Goal: Entertainment & Leisure: Browse casually

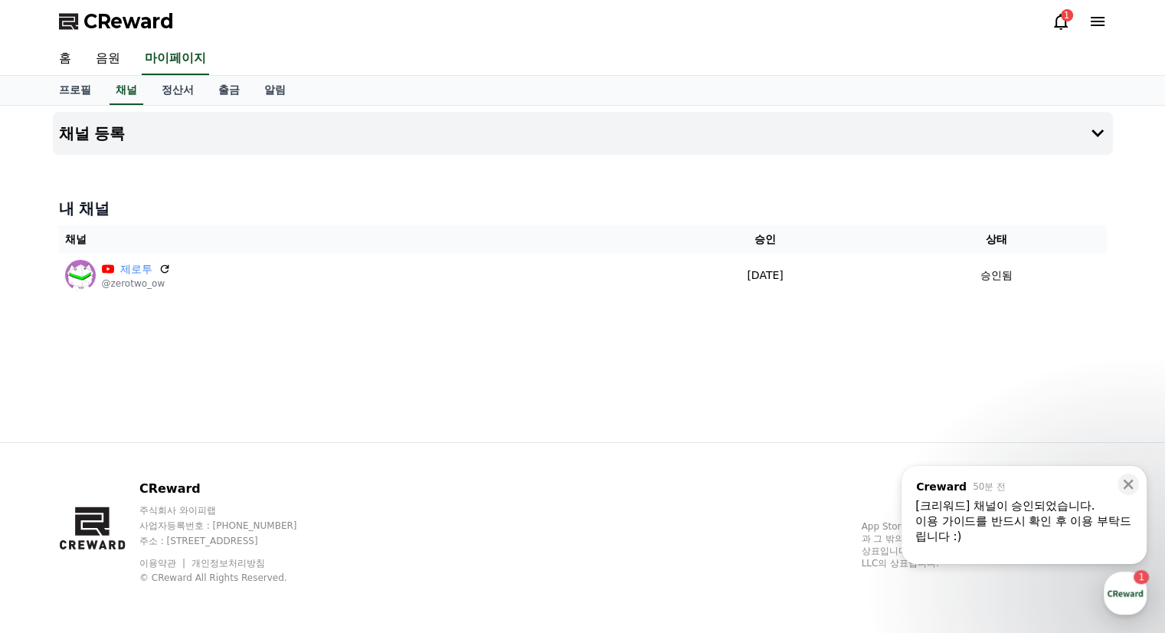
click at [984, 494] on div ", from Creward 50분 전 , message: [크리워드] 채널이 승인되었습니다. 이용 가이드를 반드시 확인 후 이용 부탁드립니다 …" at bounding box center [1024, 509] width 245 height 86
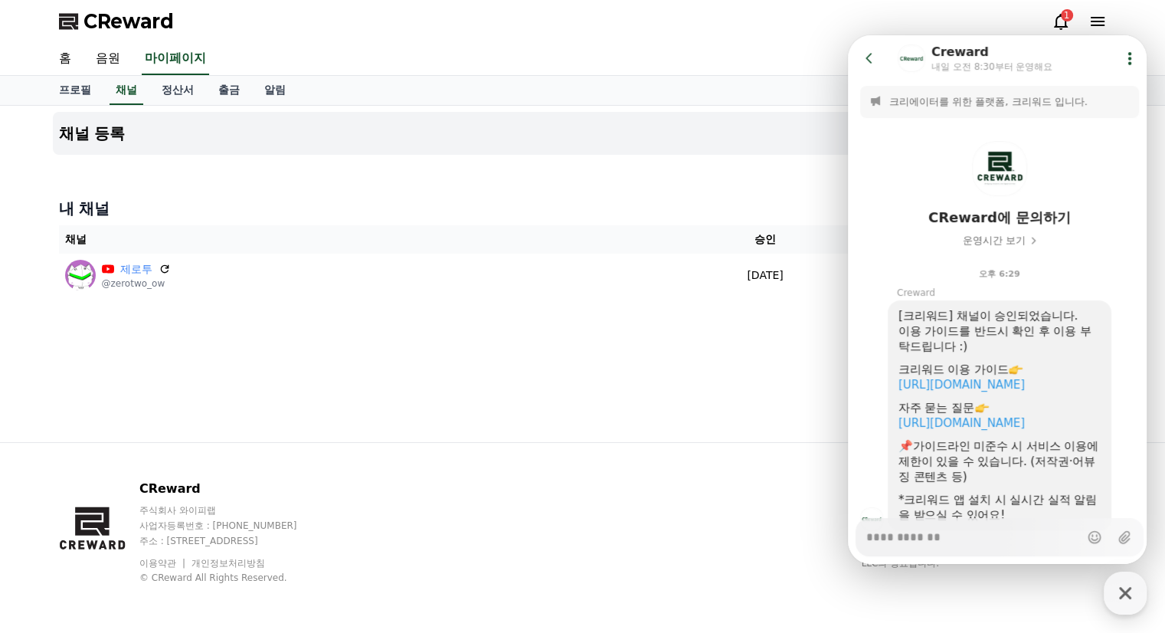
click at [1032, 376] on div "크리워드 이용 가이드" at bounding box center [999, 369] width 202 height 15
click at [1025, 379] on link "https://creward.net/music/guide/android" at bounding box center [961, 385] width 126 height 14
type textarea "*"
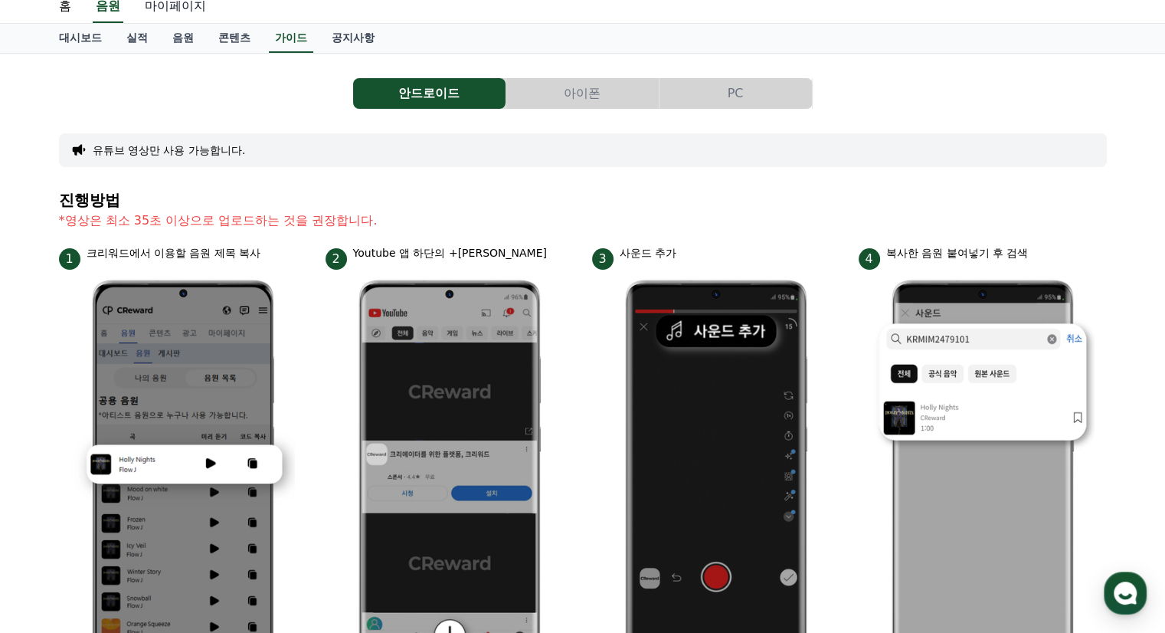
scroll to position [17, 0]
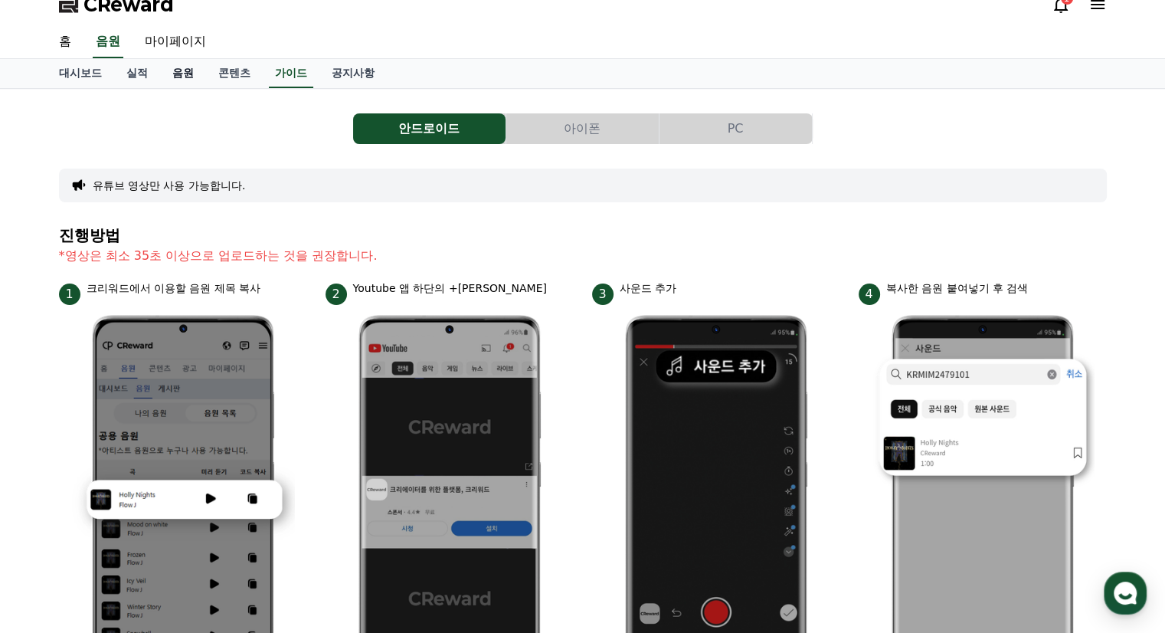
click at [180, 65] on link "음원" at bounding box center [183, 73] width 46 height 29
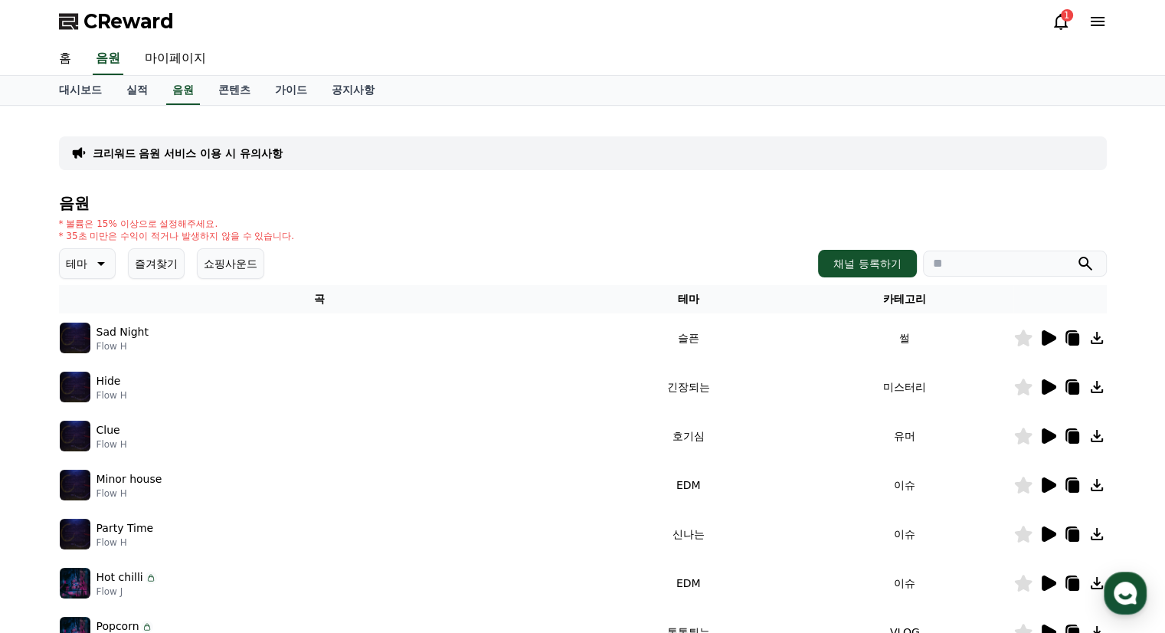
click at [107, 273] on button "테마" at bounding box center [87, 263] width 57 height 31
click at [94, 381] on button "신나는" at bounding box center [83, 390] width 44 height 34
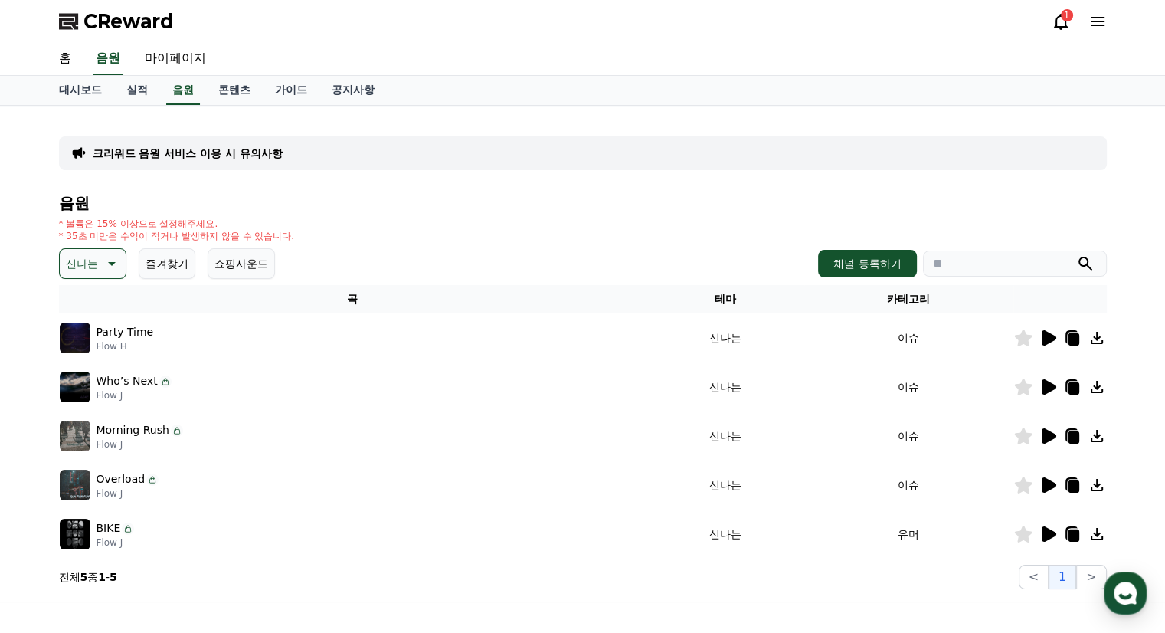
click at [1048, 338] on icon at bounding box center [1049, 337] width 15 height 15
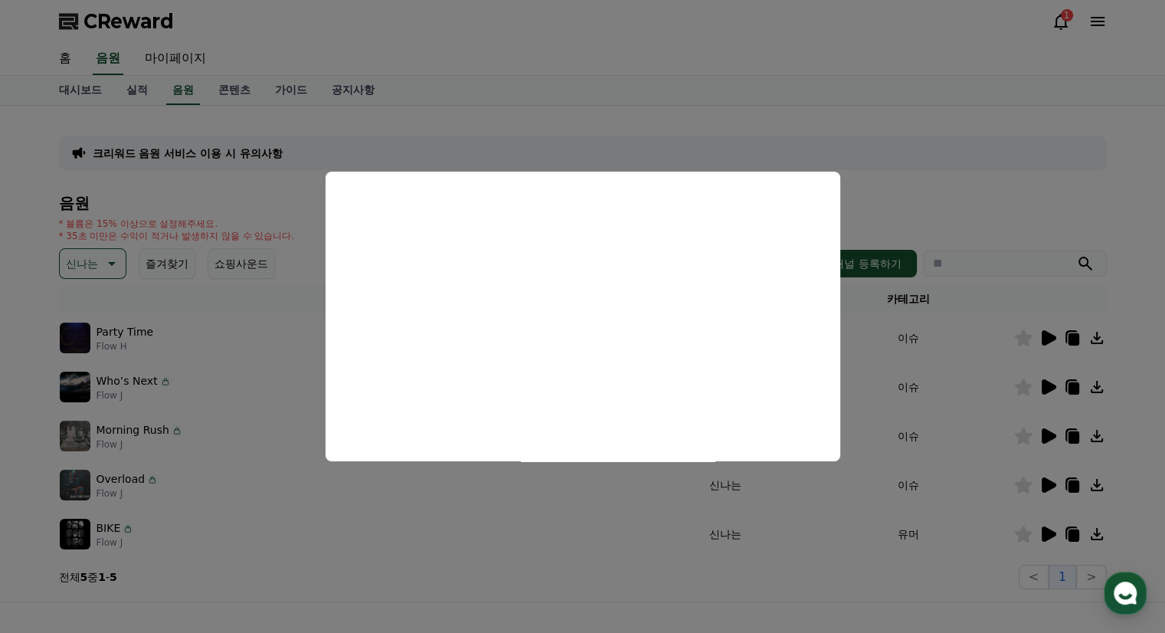
click at [887, 212] on button "close modal" at bounding box center [582, 316] width 1165 height 633
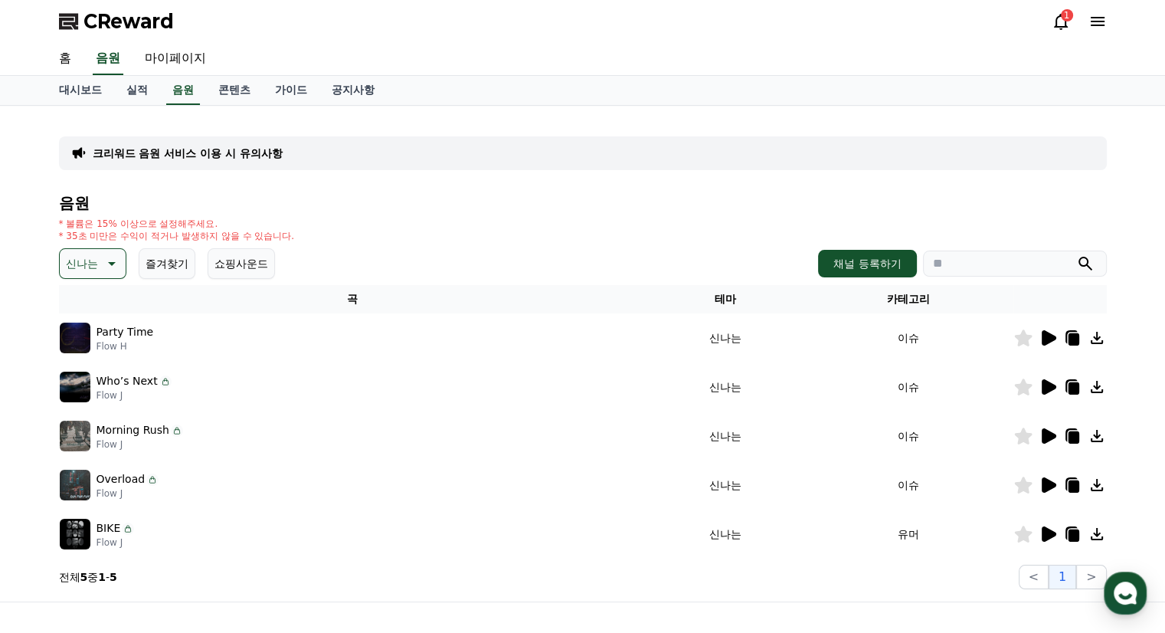
drag, startPoint x: 1036, startPoint y: 381, endPoint x: 1045, endPoint y: 383, distance: 8.7
click at [1039, 381] on div at bounding box center [1060, 387] width 92 height 18
click at [1050, 385] on icon at bounding box center [1049, 386] width 15 height 15
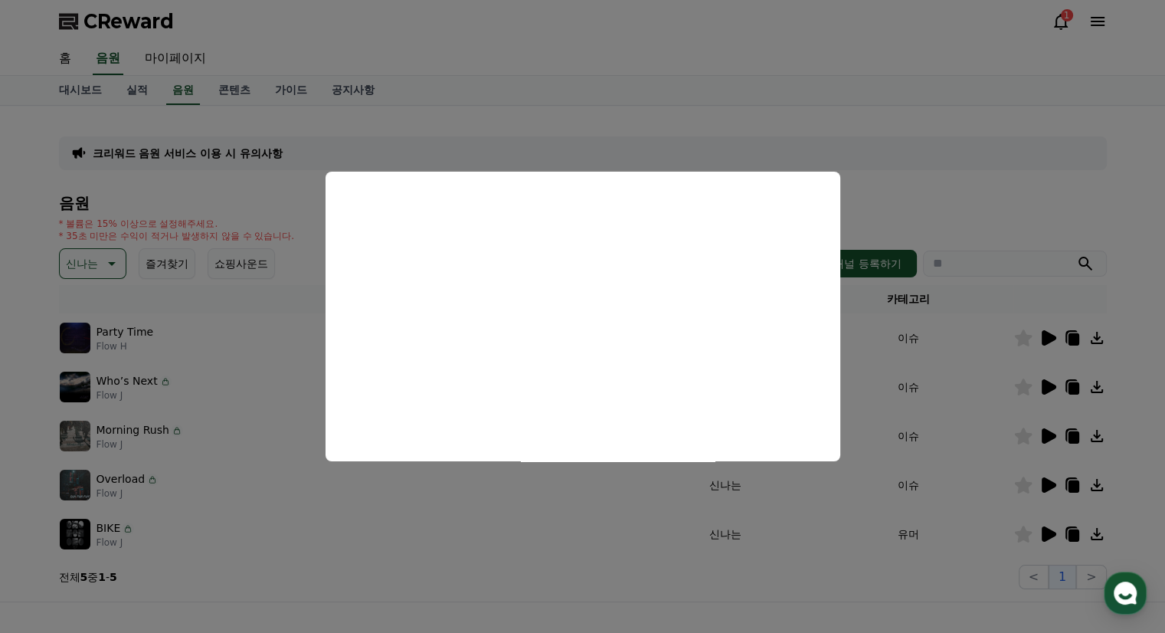
click at [863, 368] on button "close modal" at bounding box center [582, 316] width 1165 height 633
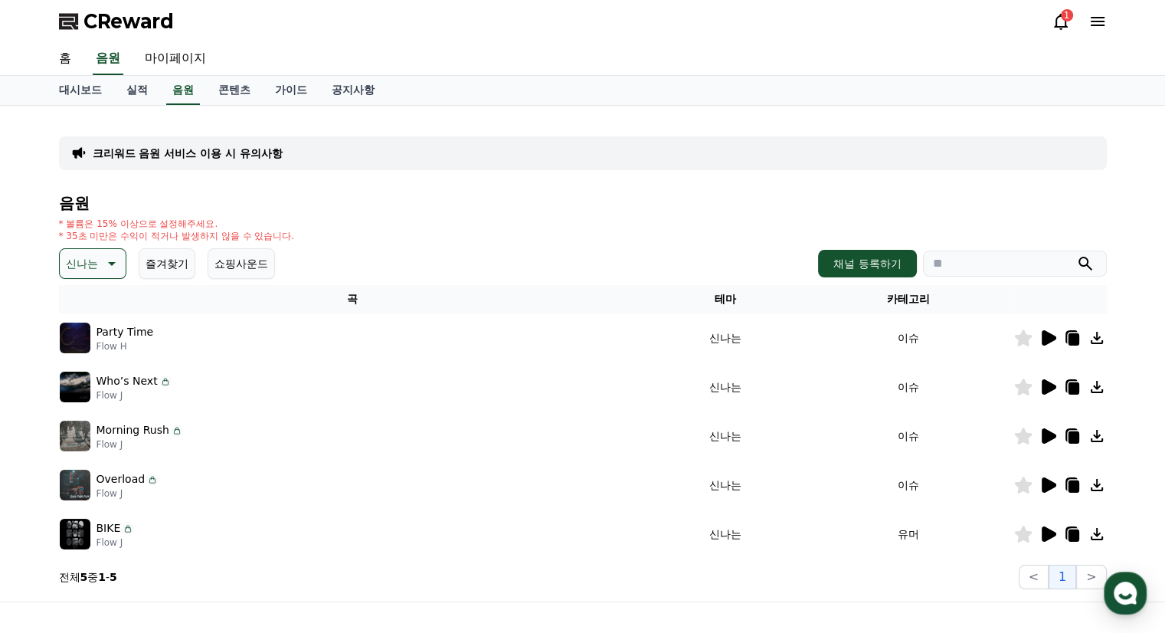
click at [1044, 433] on icon at bounding box center [1049, 435] width 15 height 15
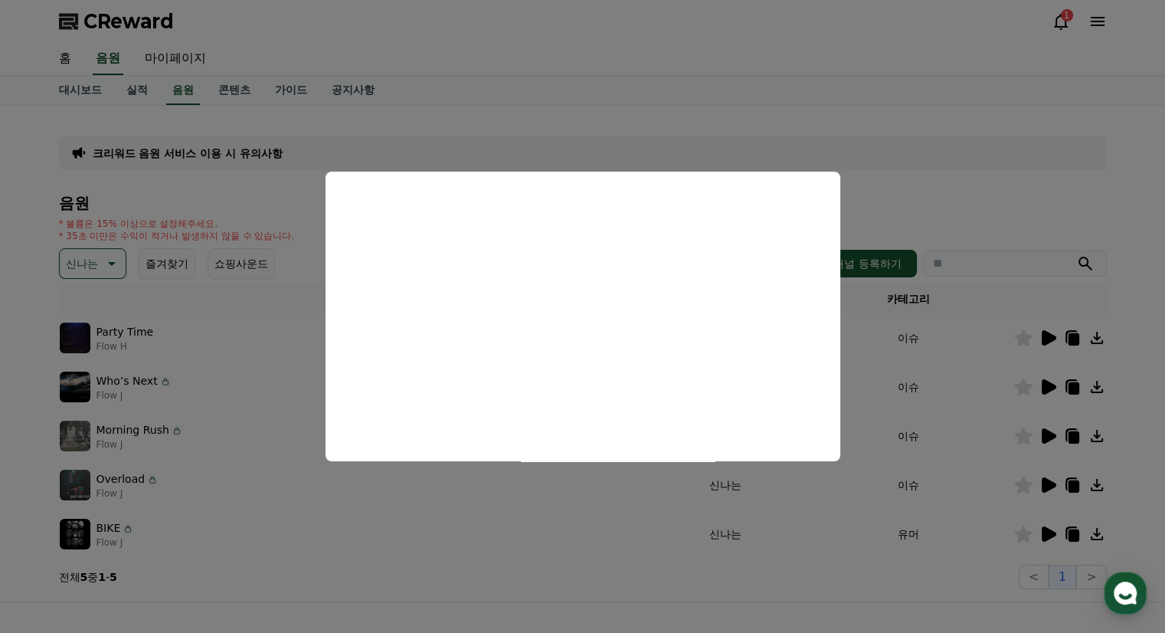
click at [932, 411] on button "close modal" at bounding box center [582, 316] width 1165 height 633
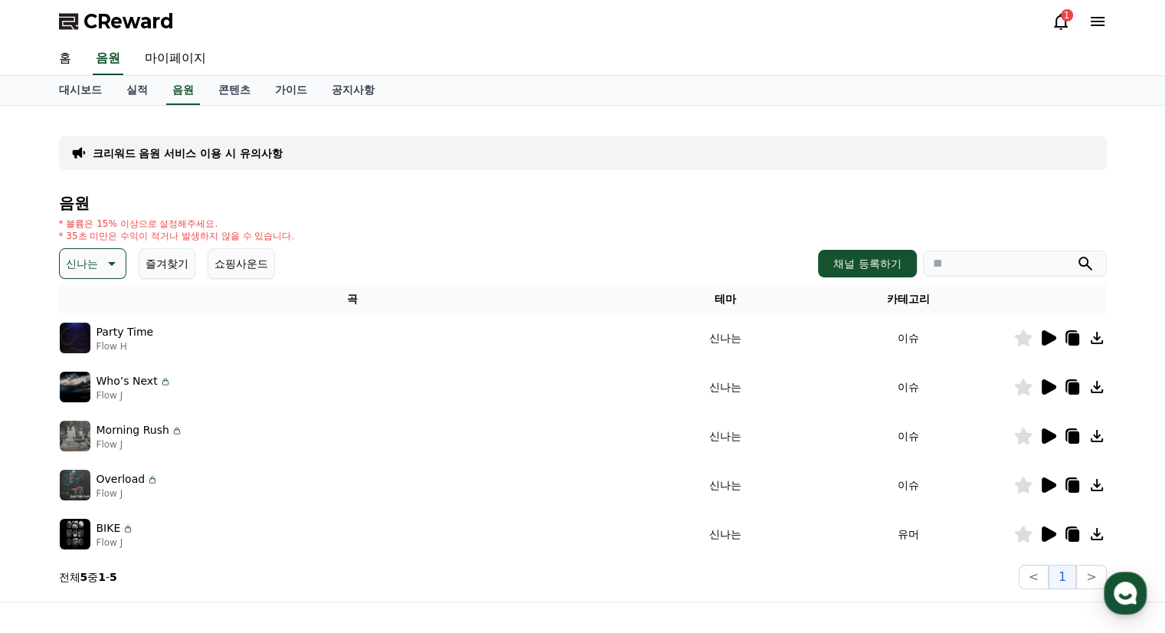
click at [1049, 491] on icon at bounding box center [1048, 485] width 18 height 18
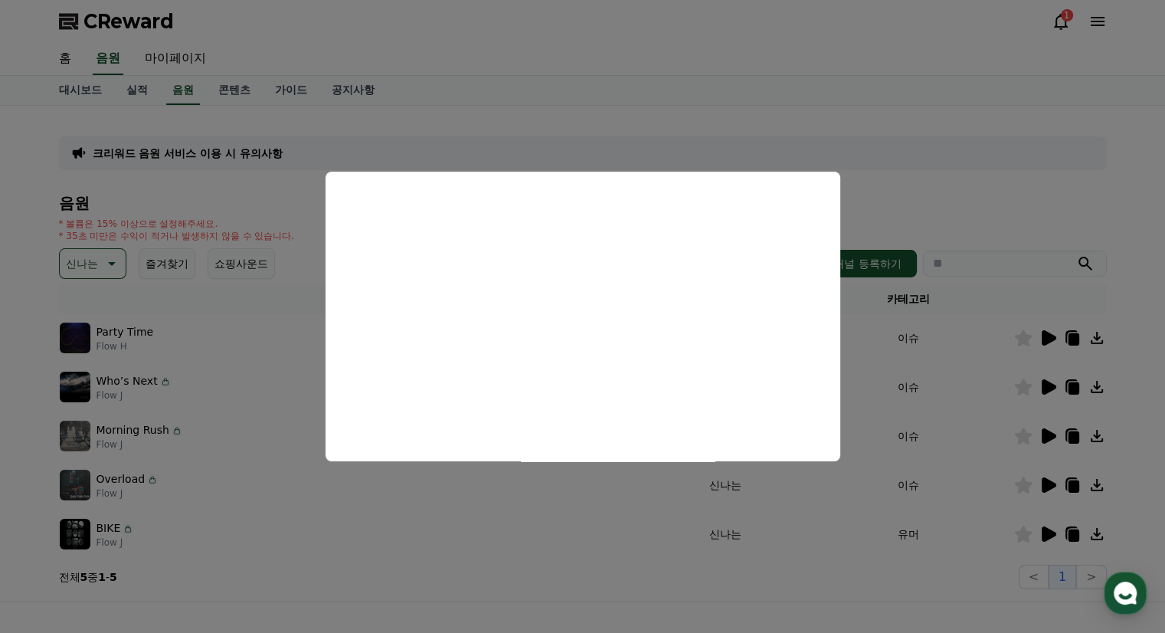
click at [481, 493] on button "close modal" at bounding box center [582, 316] width 1165 height 633
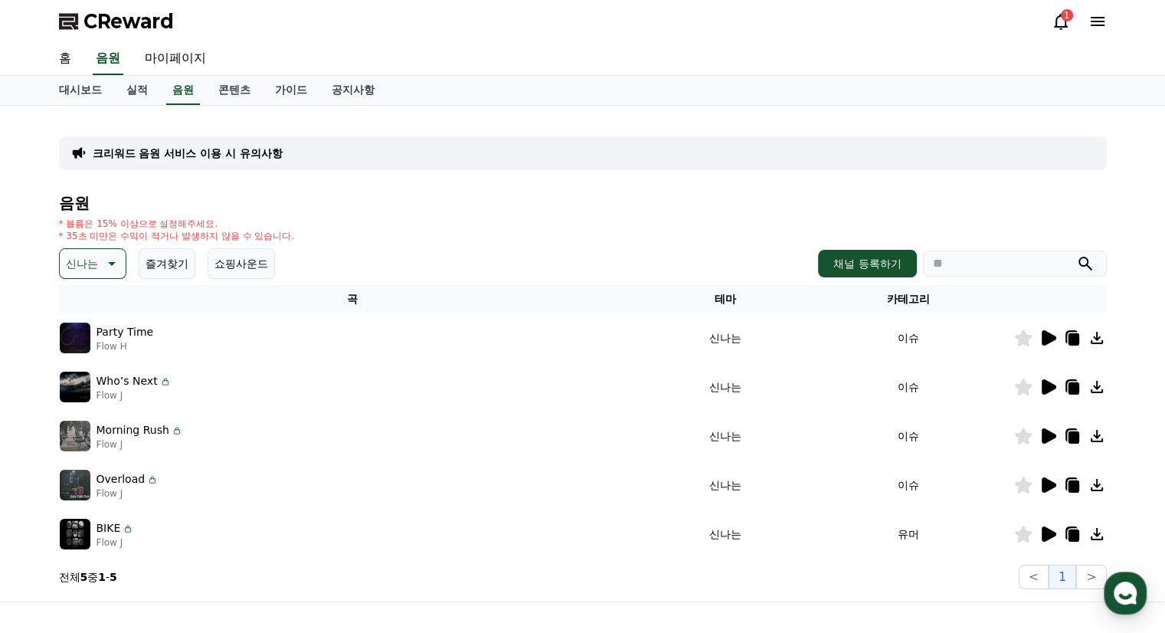
click at [1055, 529] on icon at bounding box center [1048, 534] width 18 height 18
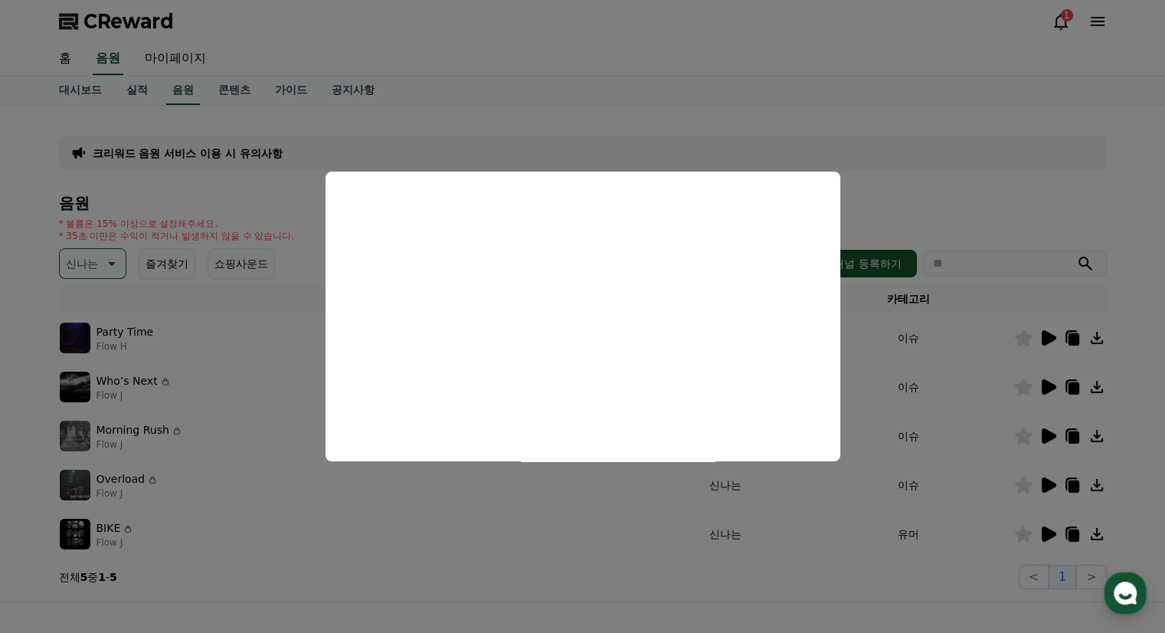
click at [901, 363] on button "close modal" at bounding box center [582, 316] width 1165 height 633
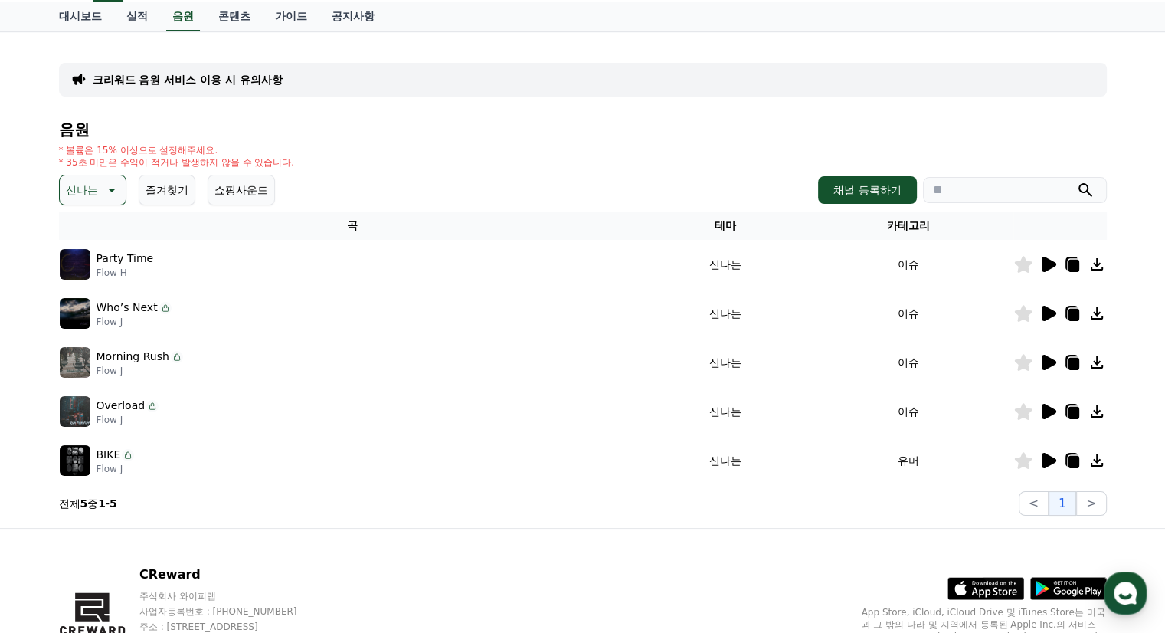
scroll to position [77, 0]
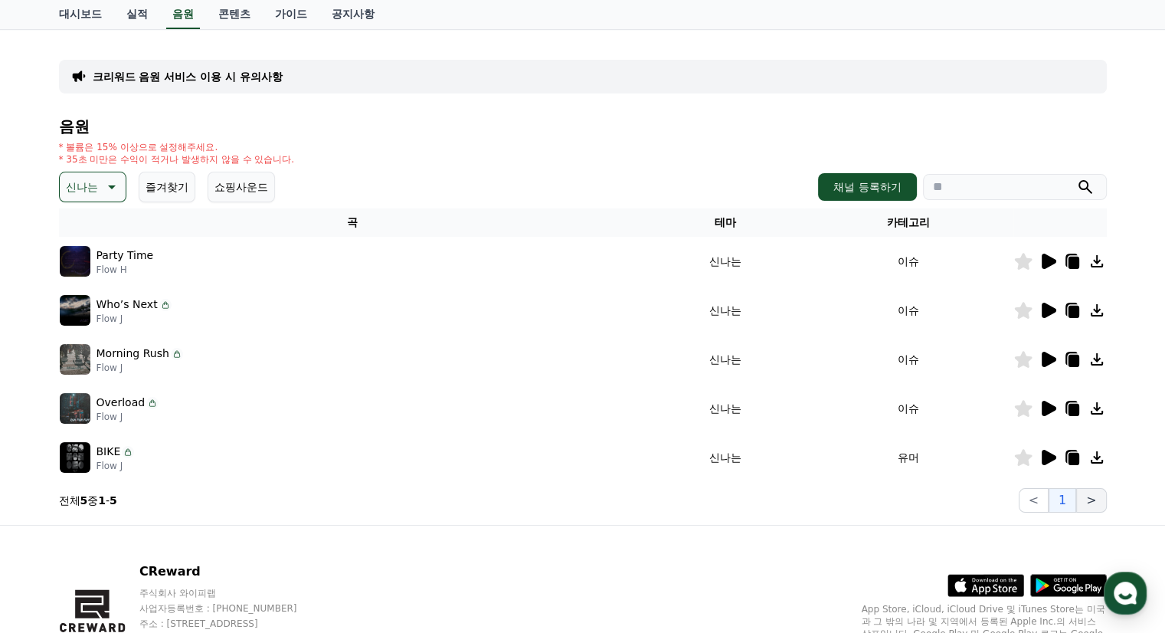
click at [1088, 503] on button ">" at bounding box center [1091, 500] width 30 height 25
click at [112, 194] on icon at bounding box center [110, 187] width 18 height 18
click at [83, 301] on button "밝은" at bounding box center [78, 310] width 34 height 34
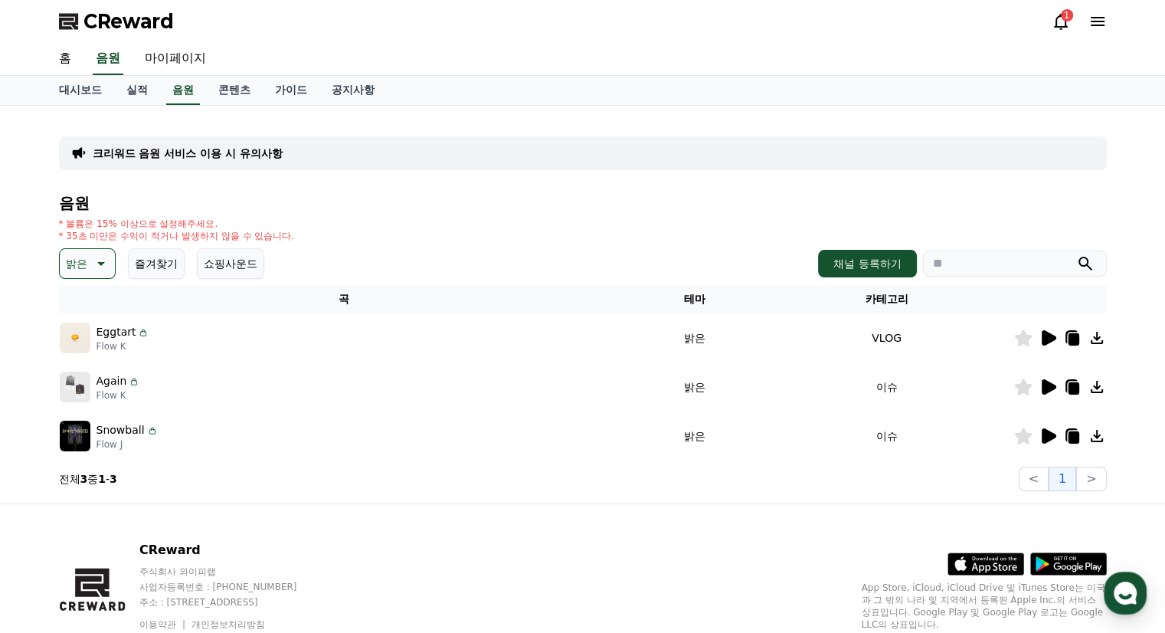
click at [1052, 329] on icon at bounding box center [1048, 338] width 18 height 18
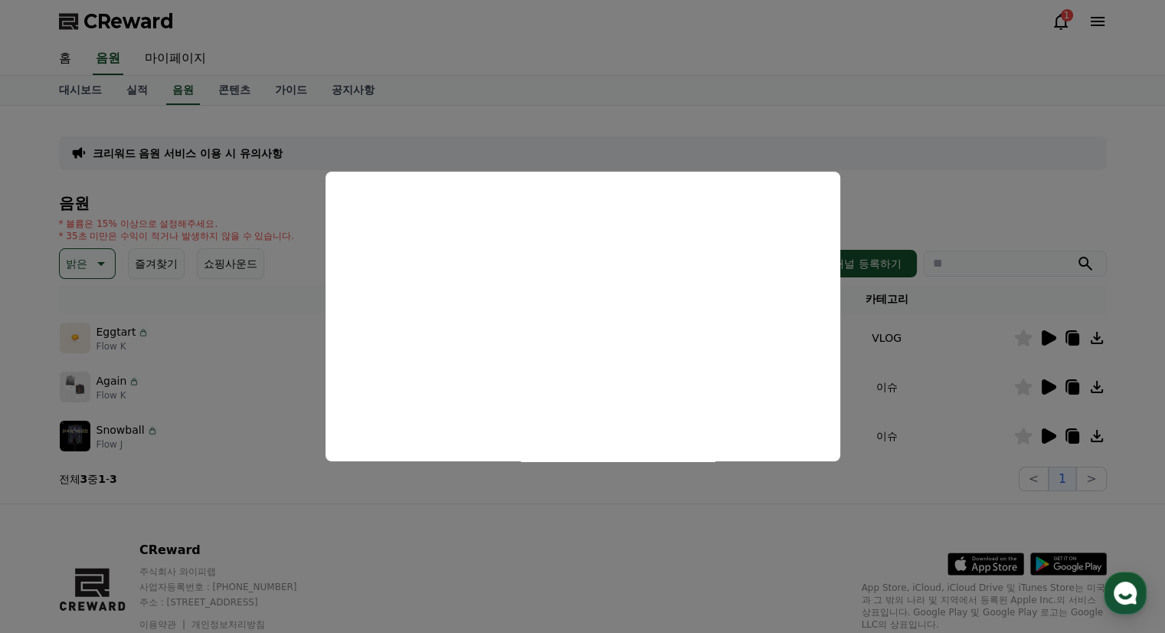
click at [898, 346] on button "close modal" at bounding box center [582, 316] width 1165 height 633
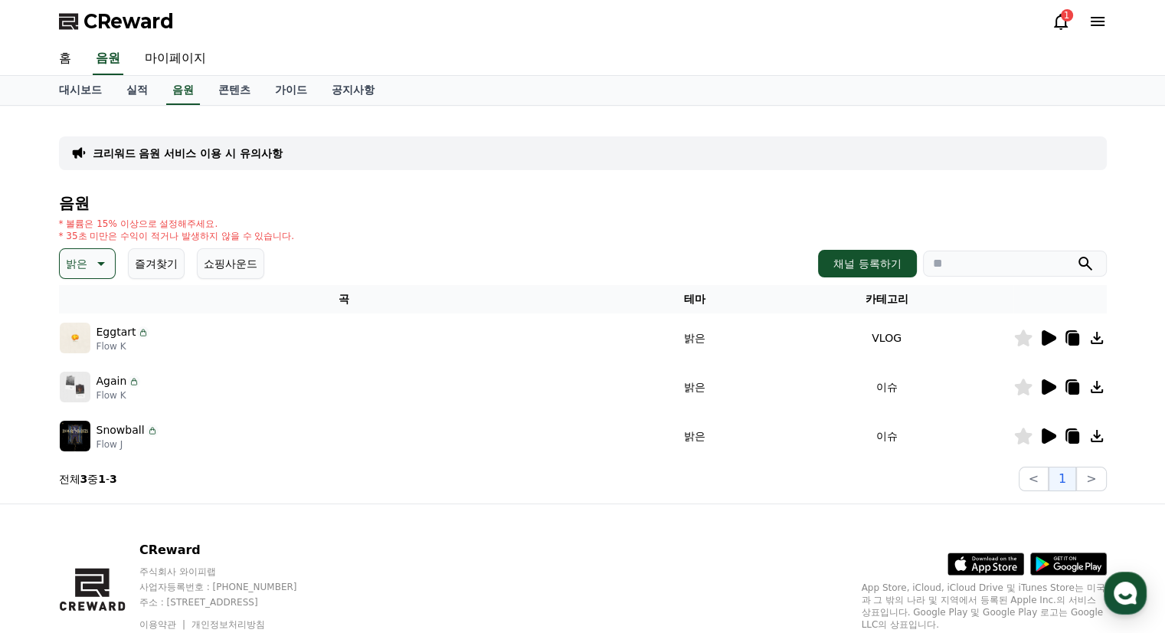
click at [1045, 385] on icon at bounding box center [1049, 386] width 15 height 15
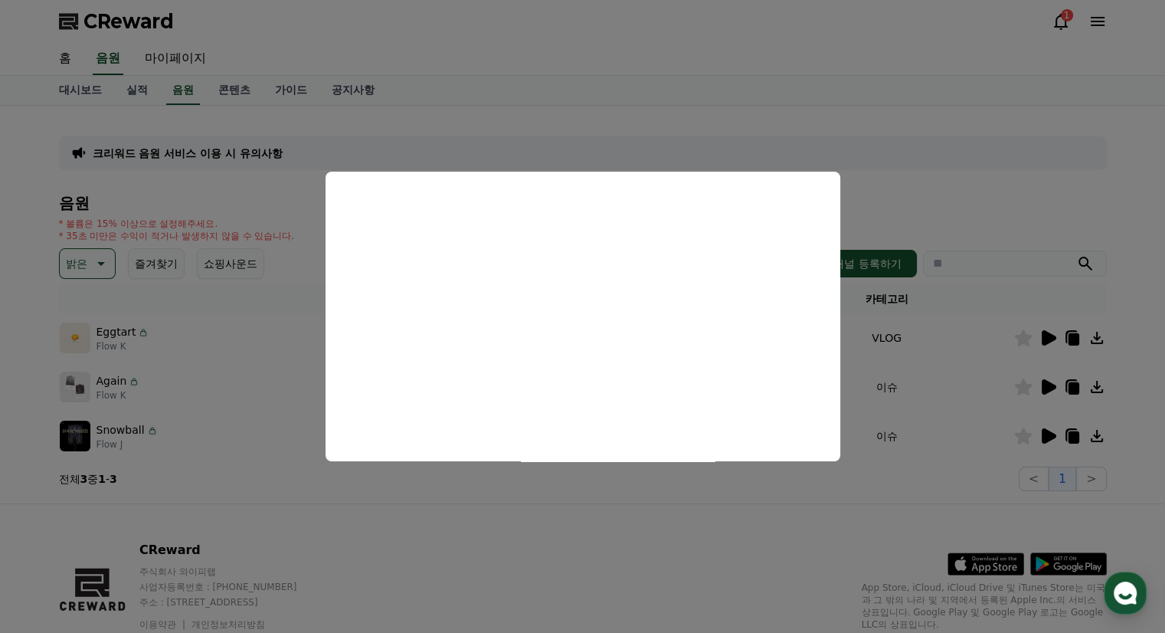
click at [960, 365] on button "close modal" at bounding box center [582, 316] width 1165 height 633
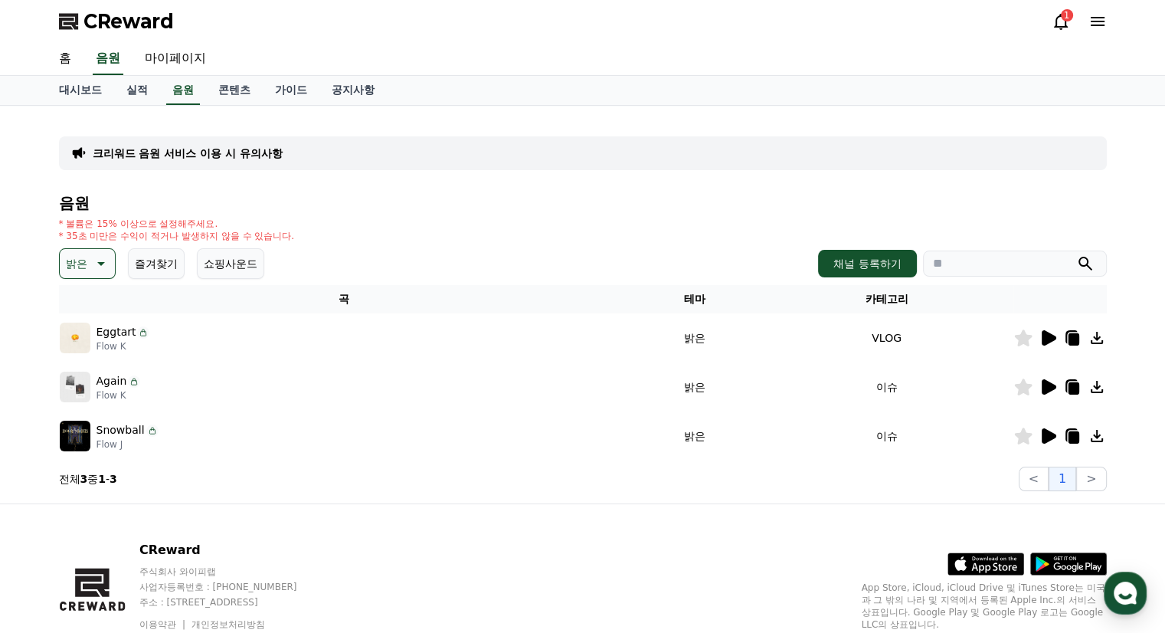
click at [1055, 433] on icon at bounding box center [1048, 436] width 18 height 18
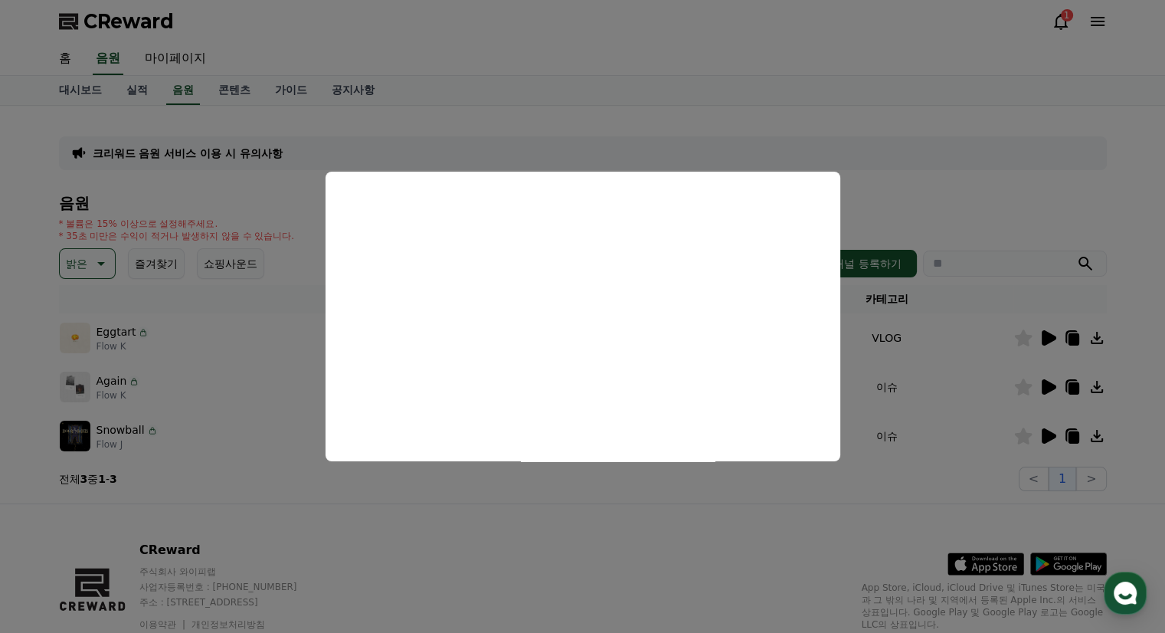
click at [913, 378] on button "close modal" at bounding box center [582, 316] width 1165 height 633
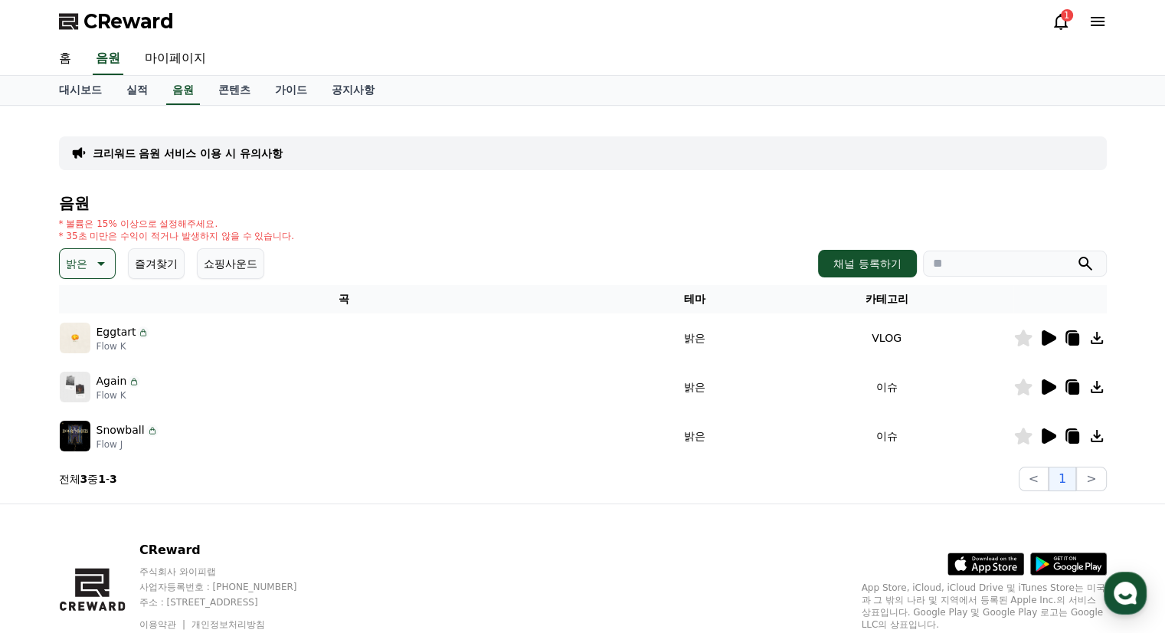
click at [61, 263] on button "밝은" at bounding box center [87, 263] width 57 height 31
click at [77, 381] on button "신나는" at bounding box center [83, 390] width 44 height 34
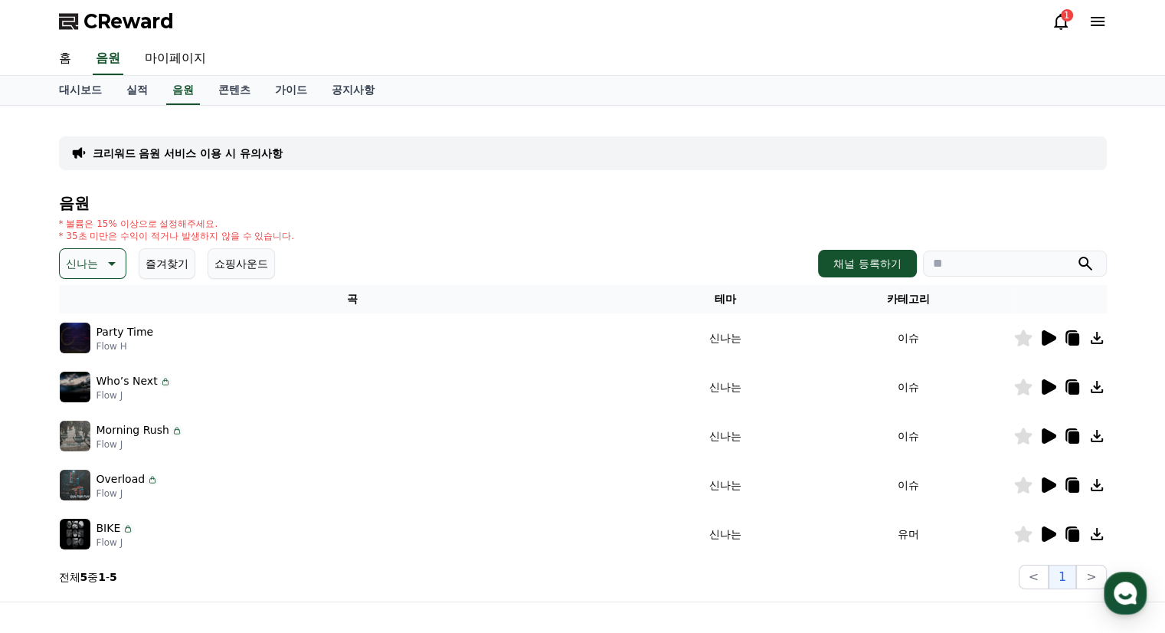
click at [1040, 483] on icon at bounding box center [1048, 485] width 18 height 18
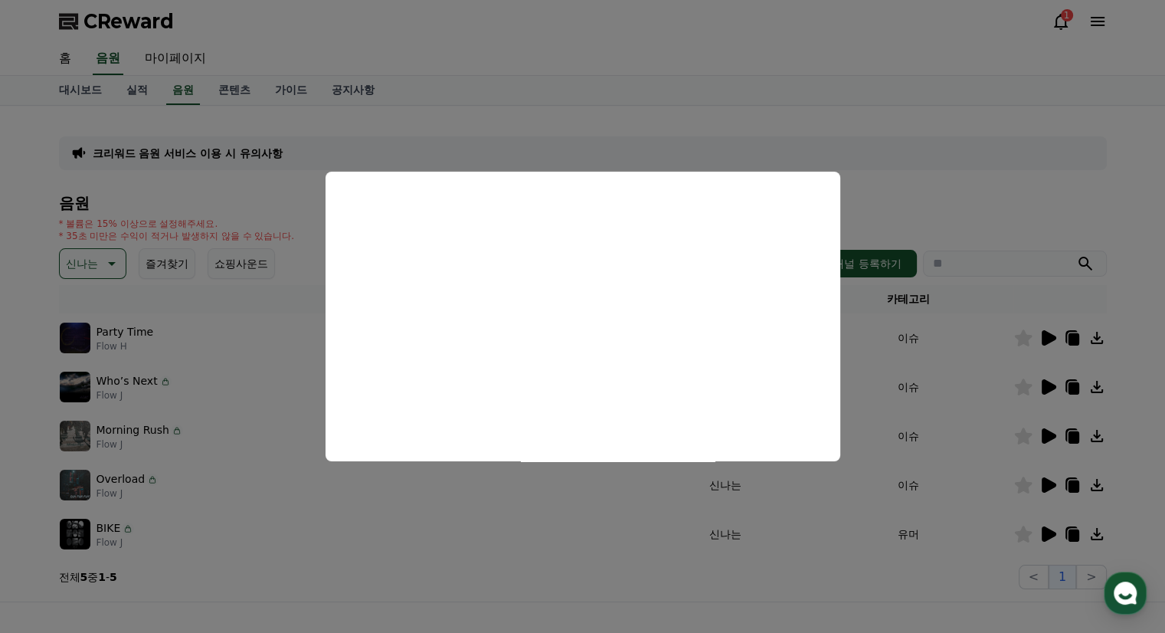
click at [871, 304] on button "close modal" at bounding box center [582, 316] width 1165 height 633
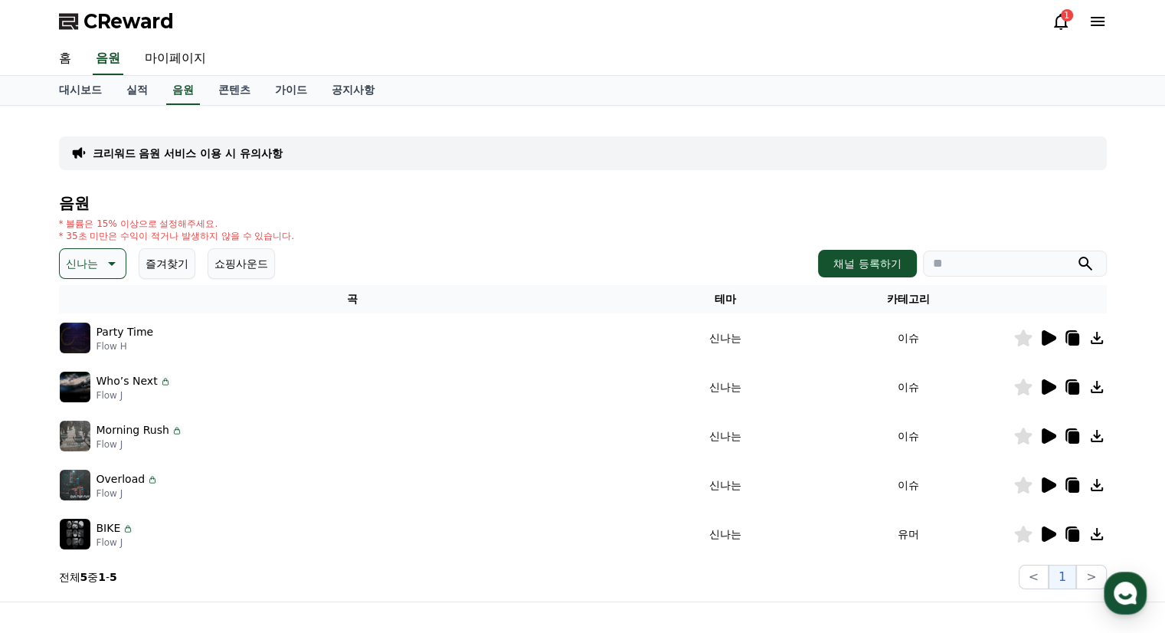
click at [1070, 488] on icon at bounding box center [1073, 486] width 11 height 12
click at [1054, 20] on icon at bounding box center [1061, 21] width 18 height 18
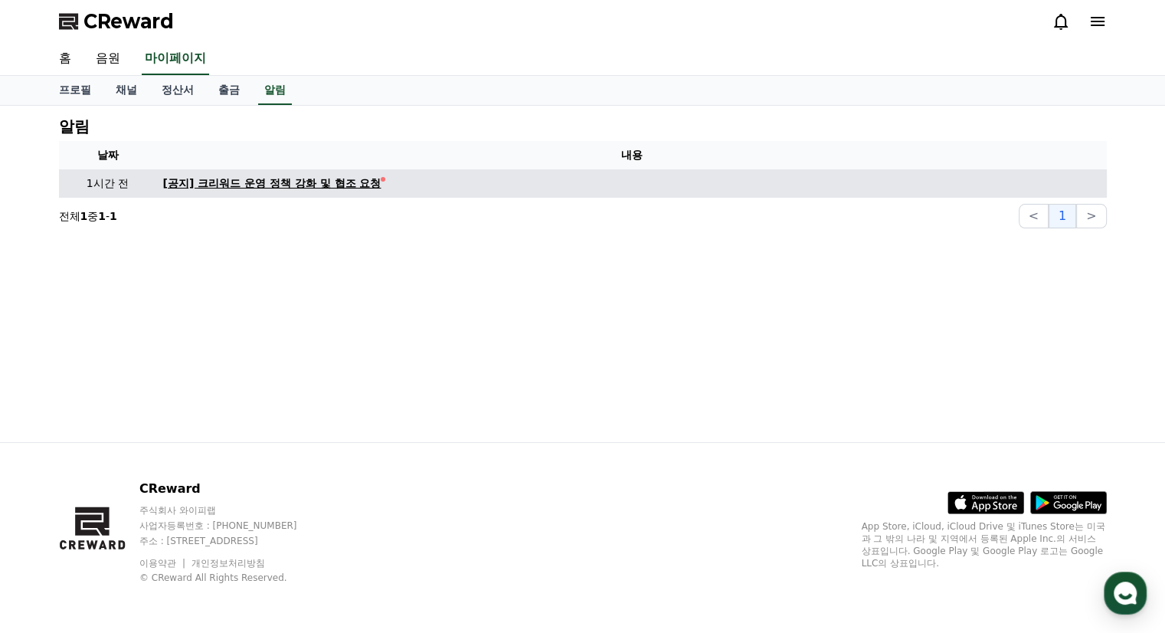
click at [343, 185] on div "[공지] 크리워드 운영 정책 강화 및 협조 요청" at bounding box center [272, 183] width 218 height 16
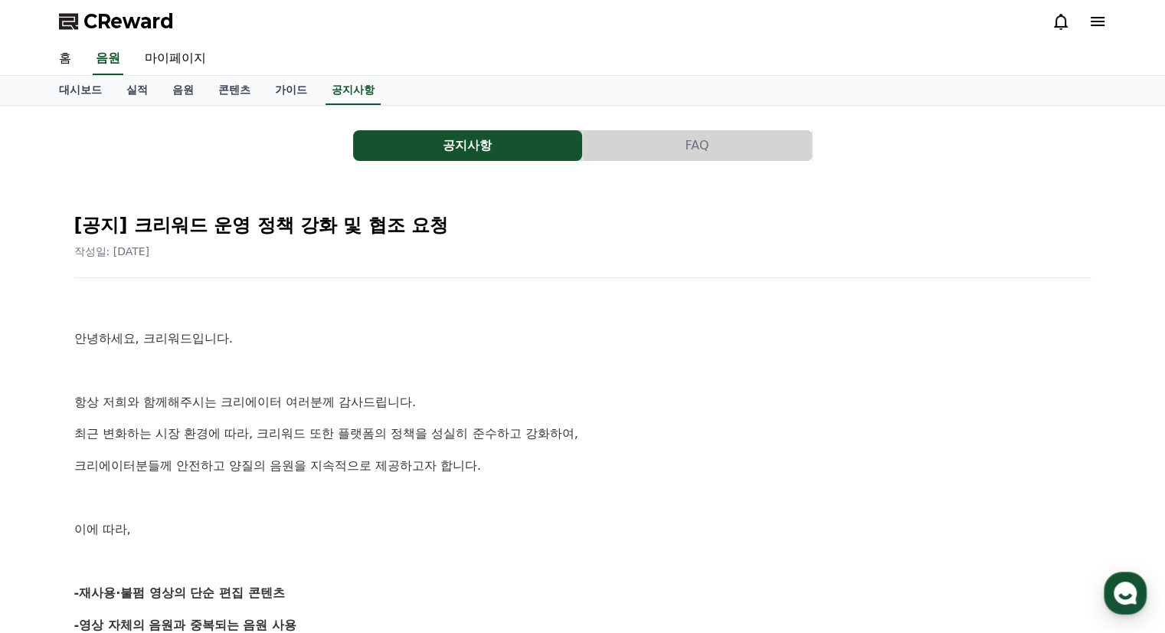
drag, startPoint x: 245, startPoint y: 477, endPoint x: 481, endPoint y: 476, distance: 235.9
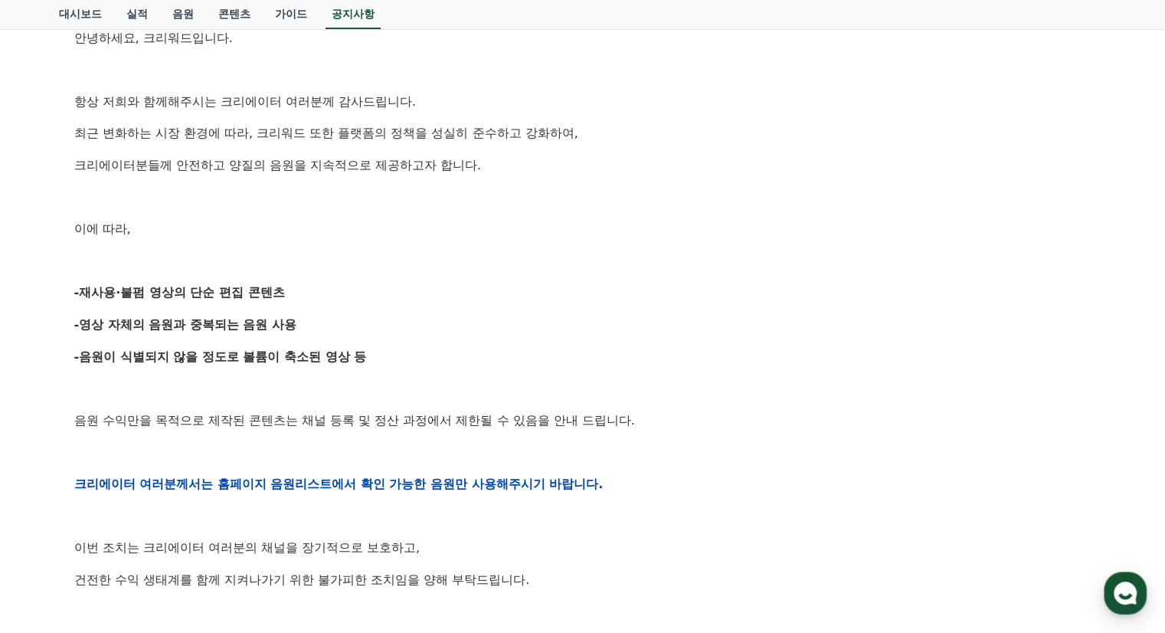
scroll to position [613, 0]
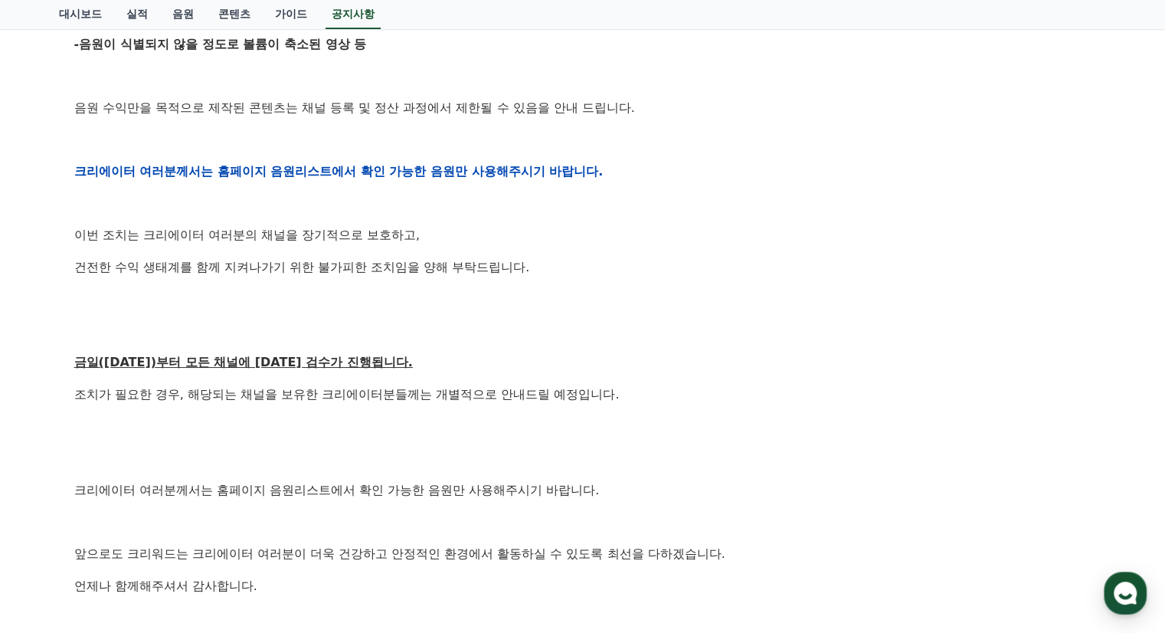
drag, startPoint x: 195, startPoint y: 361, endPoint x: 328, endPoint y: 359, distance: 132.5
click at [328, 359] on u "금일([DATE])부터 모든 채널에 [DATE] 검수가 진행됩니다." at bounding box center [243, 362] width 339 height 15
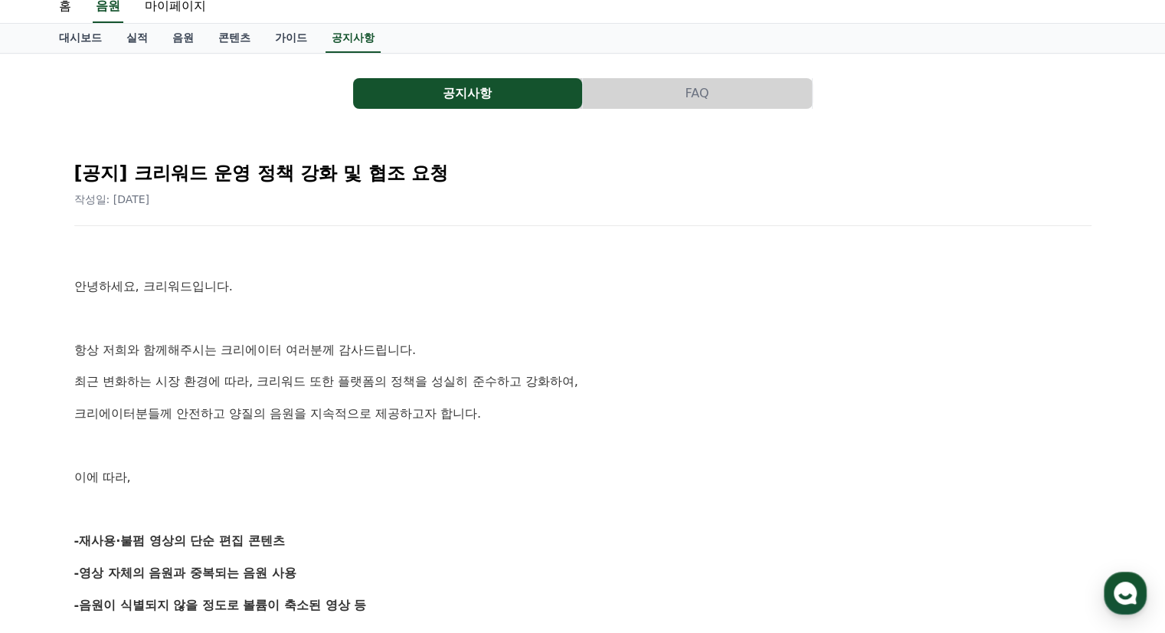
scroll to position [0, 0]
